Goal: Check status: Check status

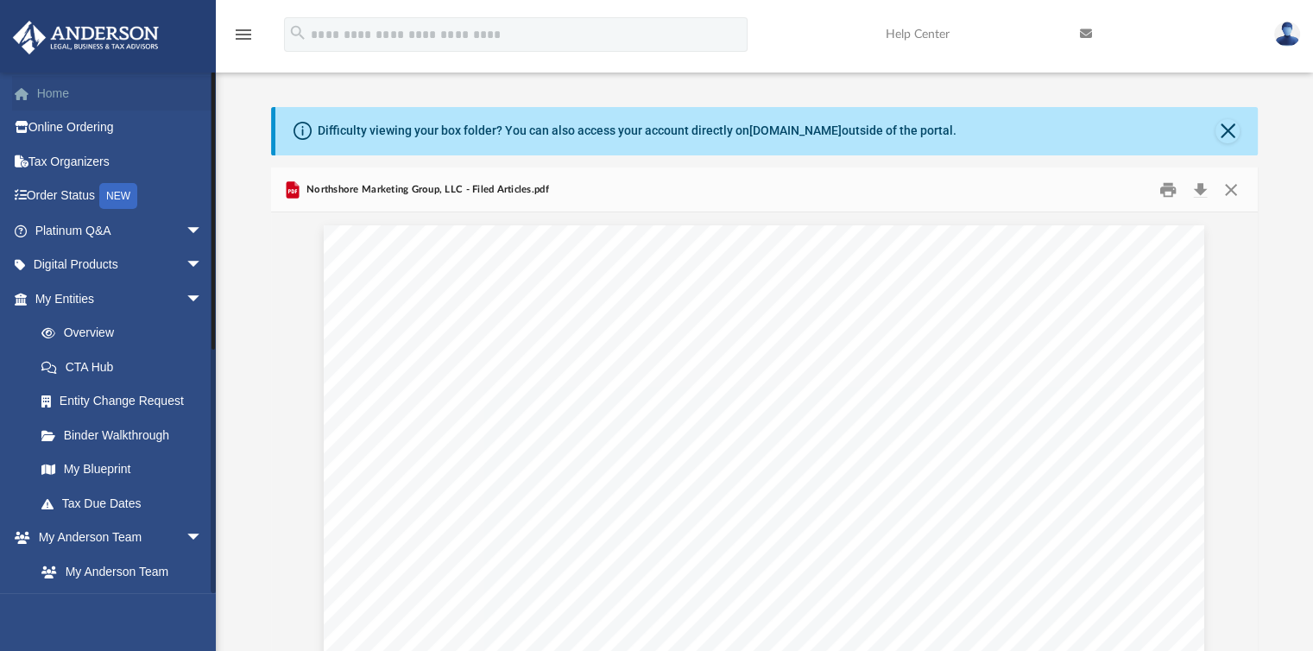
scroll to position [379, 974]
click at [57, 94] on link "Home" at bounding box center [120, 93] width 217 height 35
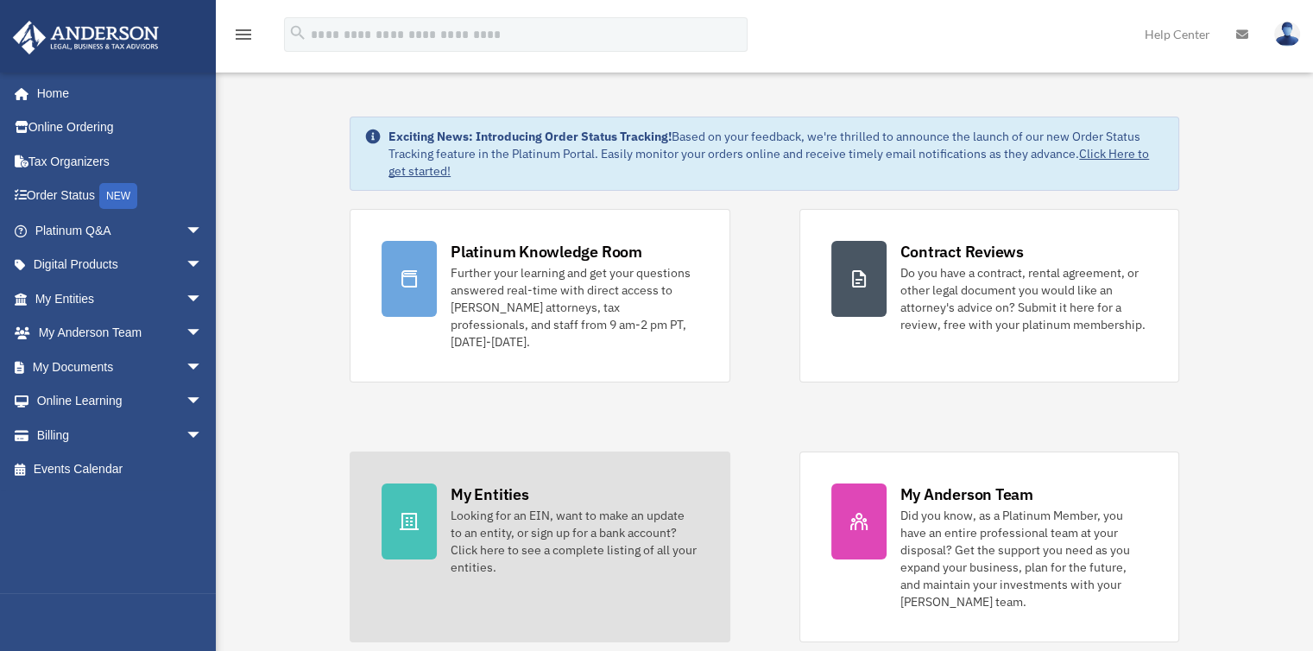
click at [565, 507] on div "Looking for an EIN, want to make an update to an entity, or sign up for a bank …" at bounding box center [574, 541] width 247 height 69
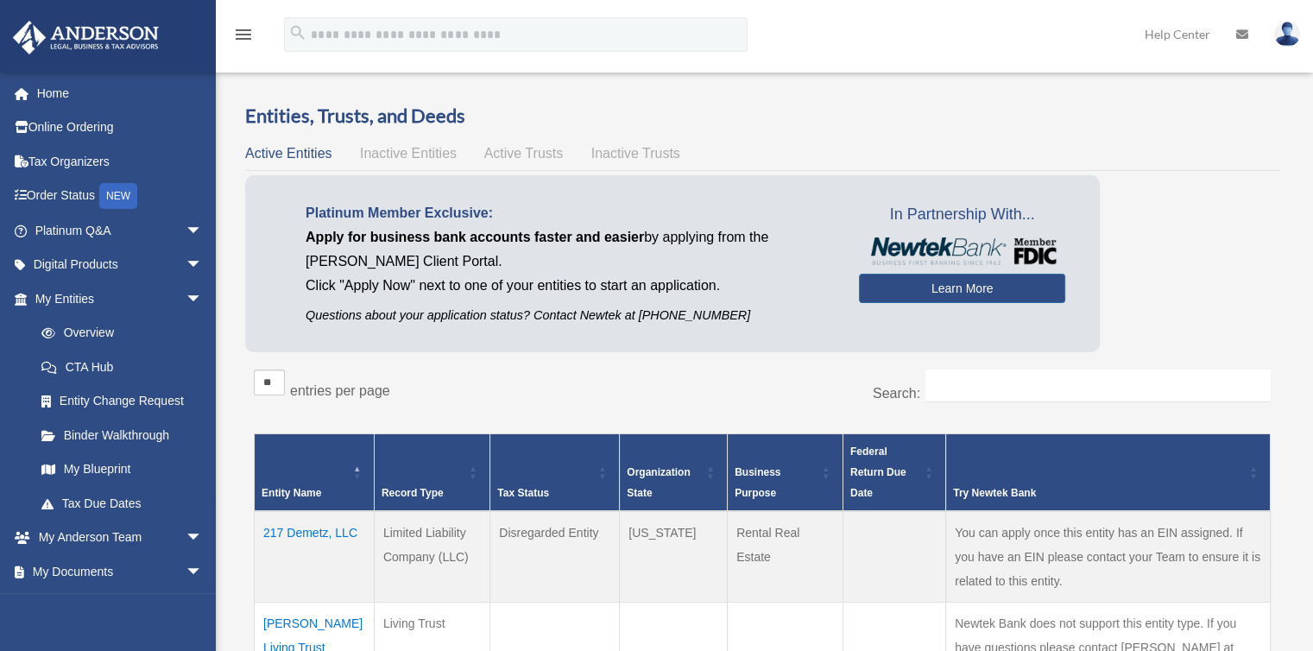
click at [303, 532] on td "217 Demetz, LLC" at bounding box center [315, 557] width 120 height 92
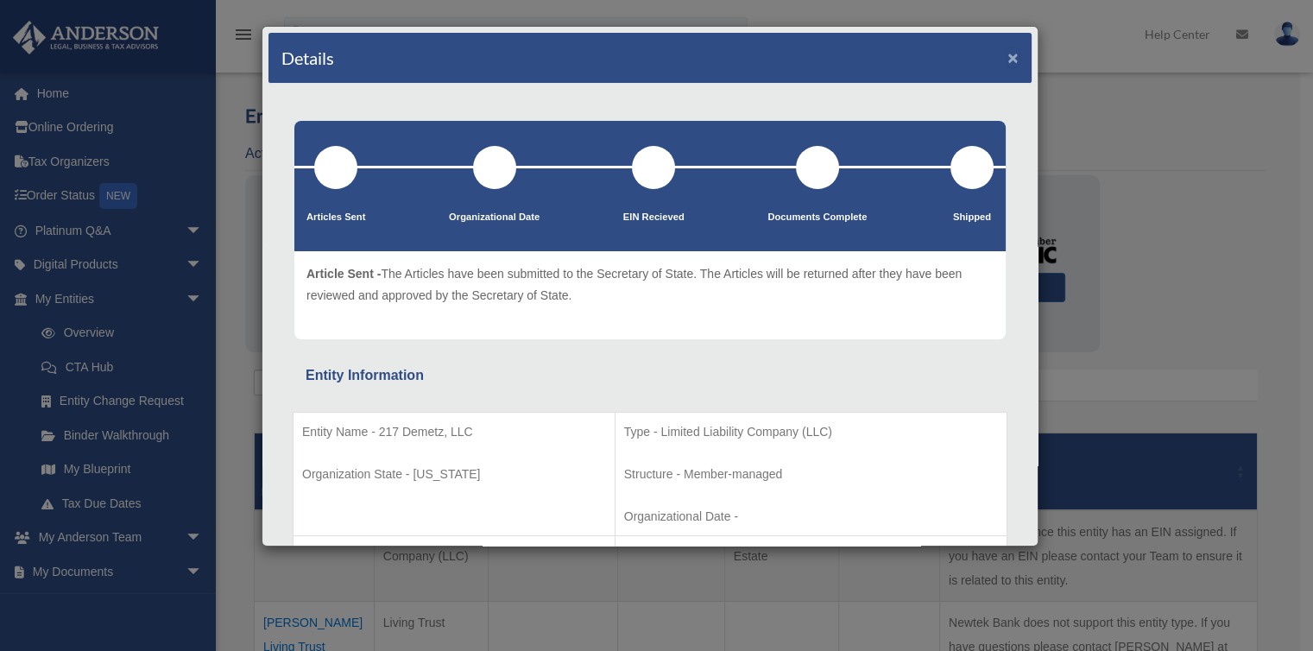
click at [1007, 59] on button "×" at bounding box center [1012, 57] width 11 height 18
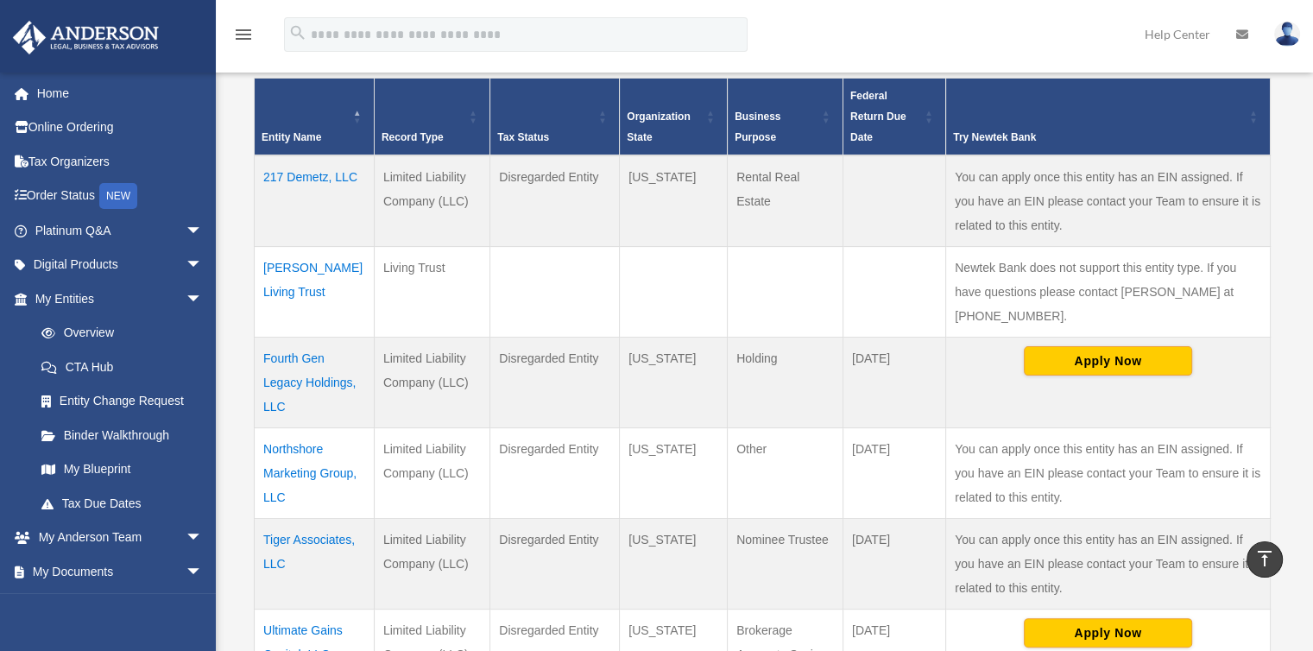
scroll to position [357, 0]
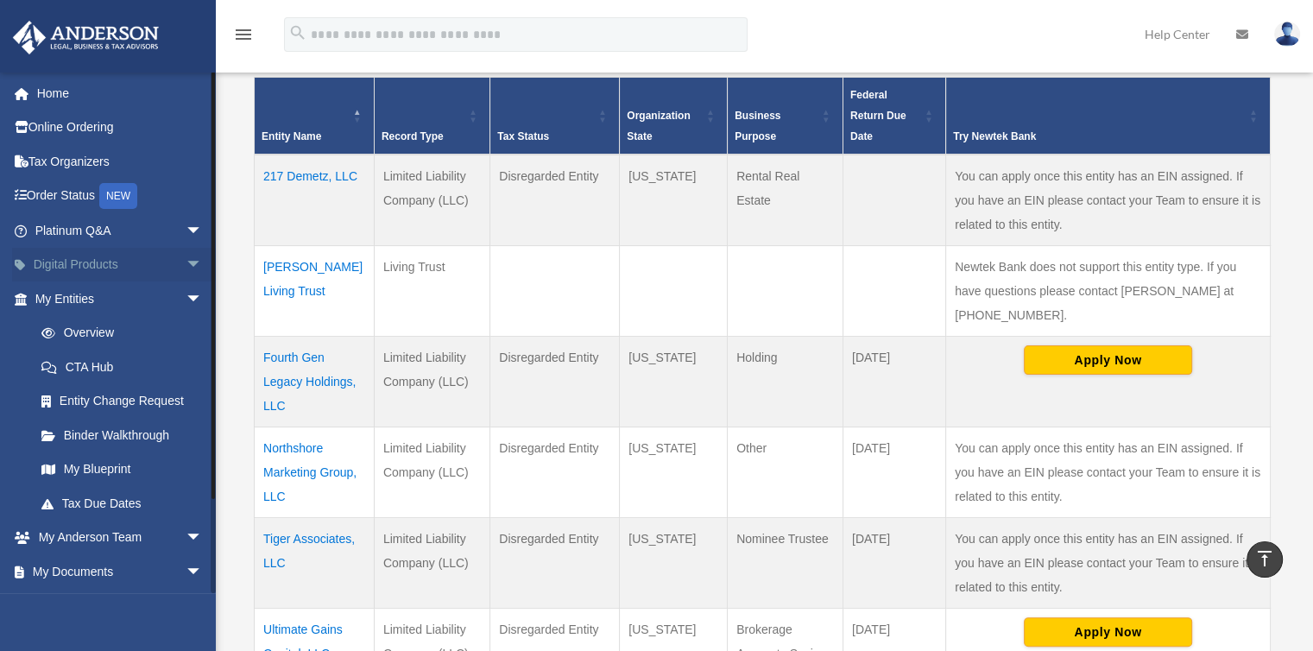
click at [79, 268] on link "Digital Products arrow_drop_down" at bounding box center [120, 265] width 217 height 35
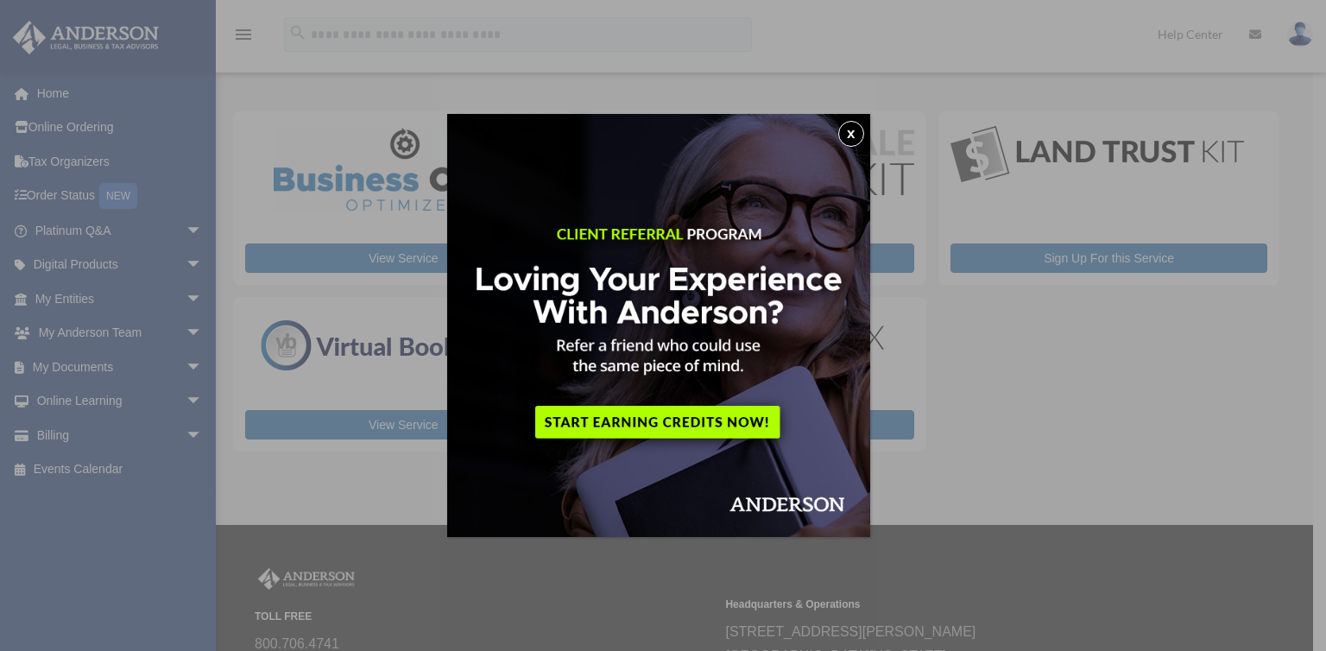
click at [856, 129] on button "x" at bounding box center [851, 134] width 26 height 26
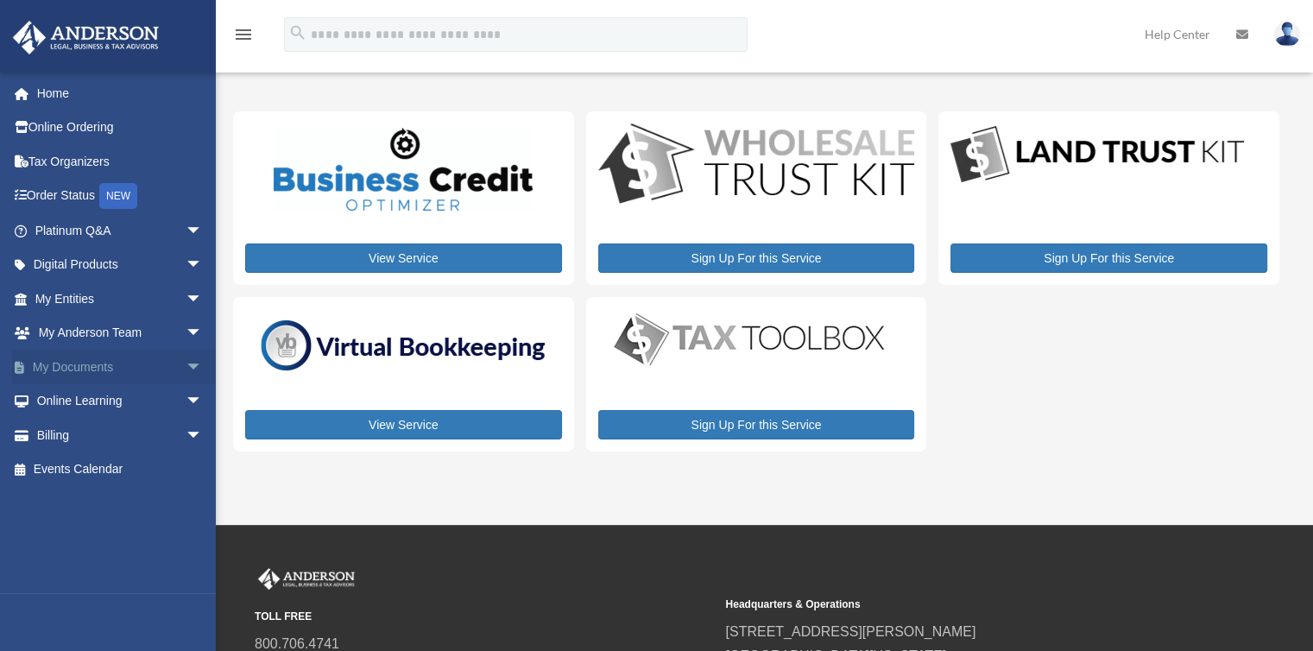
click at [119, 369] on link "My Documents arrow_drop_down" at bounding box center [120, 367] width 217 height 35
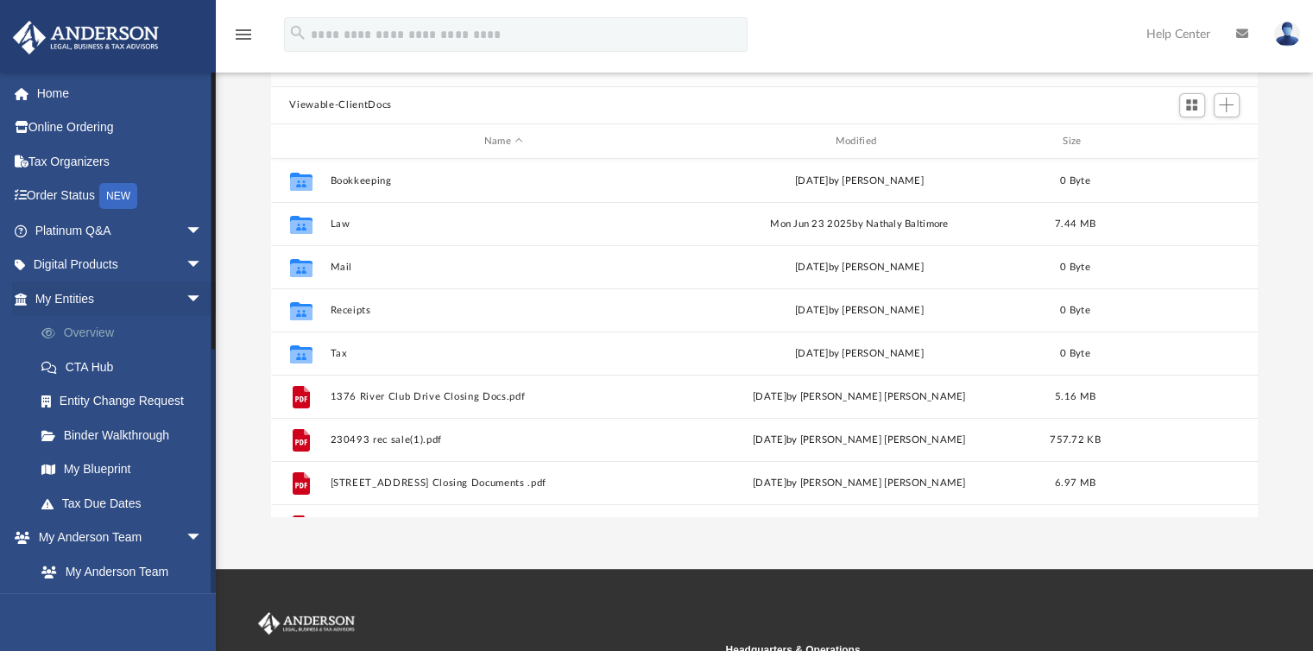
click at [92, 331] on link "Overview" at bounding box center [126, 333] width 205 height 35
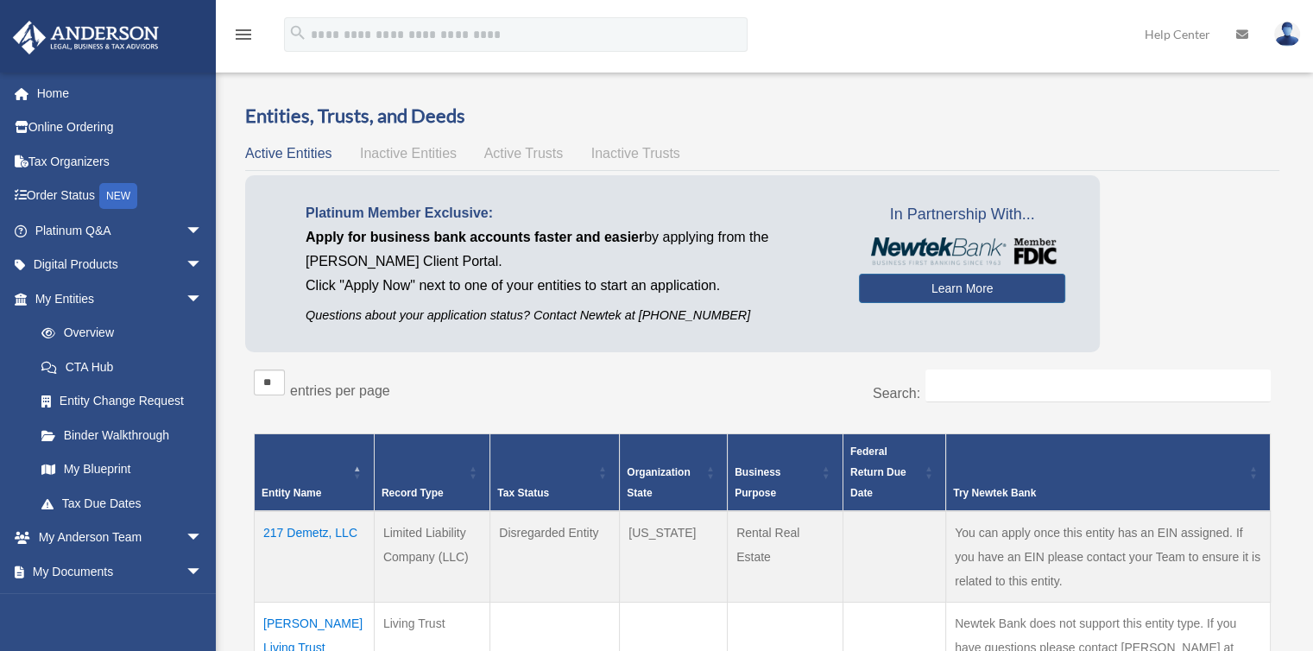
click at [295, 532] on td "217 Demetz, LLC" at bounding box center [315, 557] width 120 height 92
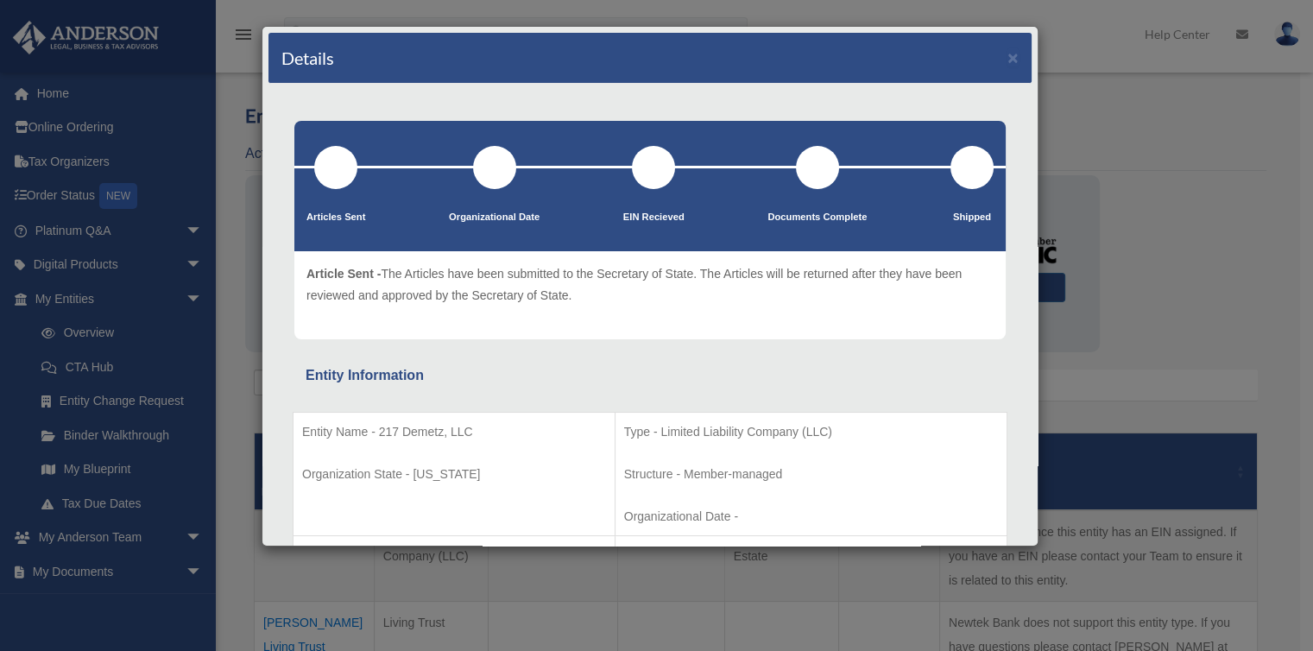
click at [1163, 108] on div "Details × Articles Sent Organizational Date" at bounding box center [656, 325] width 1313 height 651
